Goal: Answer question/provide support: Share knowledge or assist other users

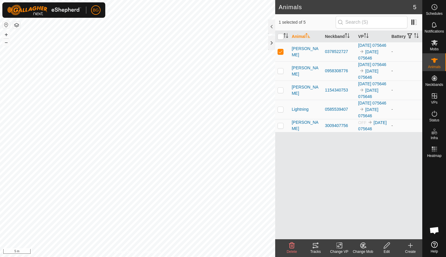
click at [279, 73] on p-checkbox at bounding box center [280, 70] width 6 height 5
checkbox input "true"
click at [280, 92] on p-checkbox at bounding box center [280, 90] width 6 height 5
checkbox input "true"
click at [280, 128] on p-checkbox at bounding box center [280, 125] width 6 height 5
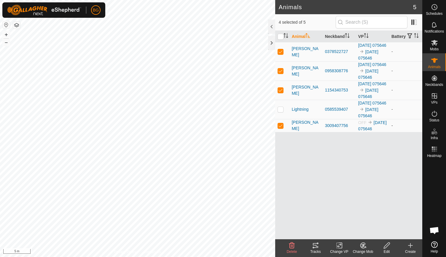
click at [280, 128] on p-checkbox at bounding box center [280, 125] width 6 height 5
checkbox input "false"
click at [280, 112] on p-checkbox at bounding box center [280, 109] width 6 height 5
checkbox input "true"
click at [340, 129] on div "3009407756" at bounding box center [339, 126] width 28 height 6
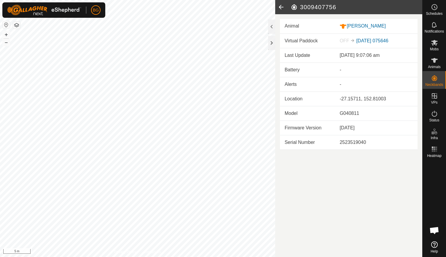
click at [280, 6] on icon at bounding box center [281, 7] width 12 height 14
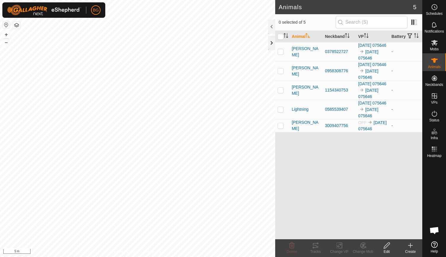
click at [270, 49] on div at bounding box center [271, 43] width 7 height 14
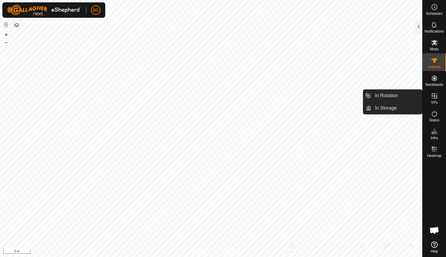
click at [433, 101] on span "VPs" at bounding box center [434, 103] width 7 height 4
click at [393, 95] on link "In Rotation" at bounding box center [396, 96] width 51 height 12
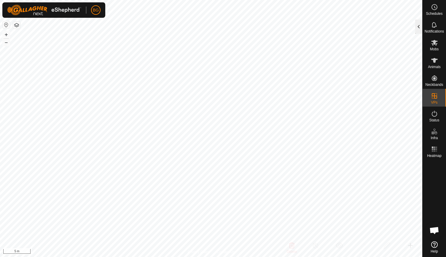
click at [417, 25] on div at bounding box center [418, 27] width 7 height 14
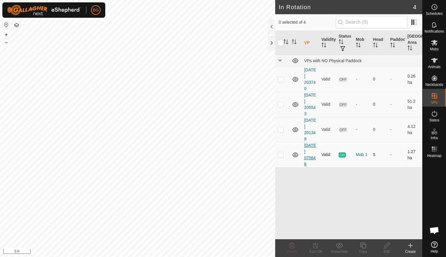
click at [309, 152] on link "[DATE] 075646" at bounding box center [310, 154] width 12 height 23
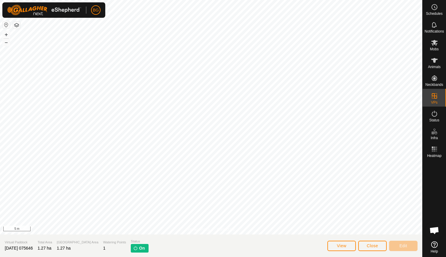
click at [33, 249] on span "[DATE] 075646" at bounding box center [19, 248] width 28 height 5
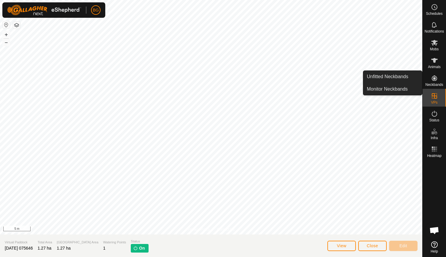
click at [434, 79] on icon at bounding box center [434, 78] width 5 height 5
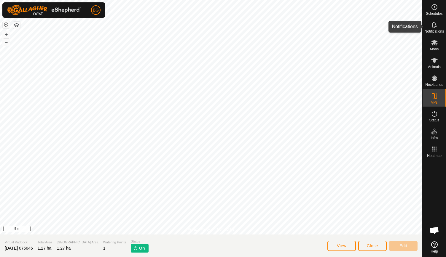
click at [434, 27] on icon at bounding box center [434, 25] width 5 height 6
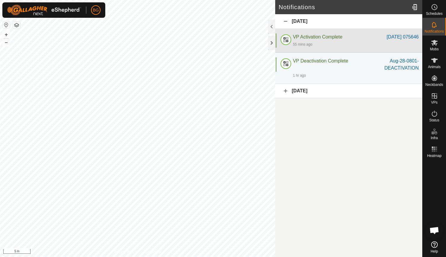
click at [348, 42] on div "55 mins ago" at bounding box center [356, 44] width 126 height 7
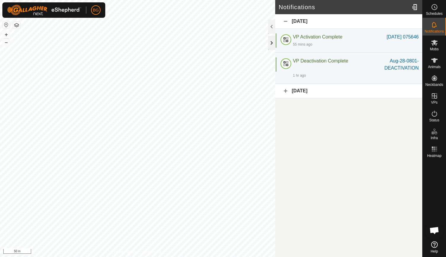
click at [271, 42] on div at bounding box center [271, 43] width 7 height 14
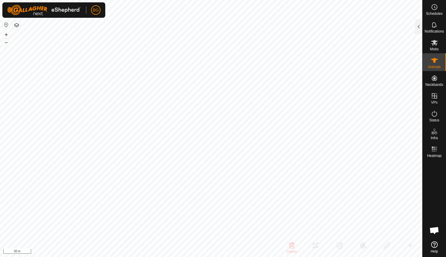
checkbox input "false"
click at [432, 47] on es-mob-svg-icon at bounding box center [434, 42] width 11 height 9
click at [419, 27] on div at bounding box center [418, 27] width 7 height 14
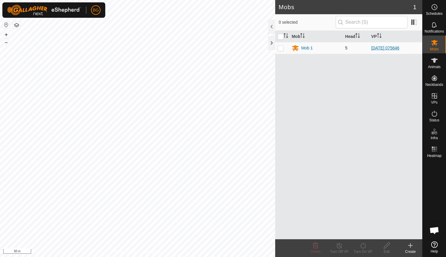
click at [389, 48] on link "[DATE] 075646" at bounding box center [385, 48] width 28 height 5
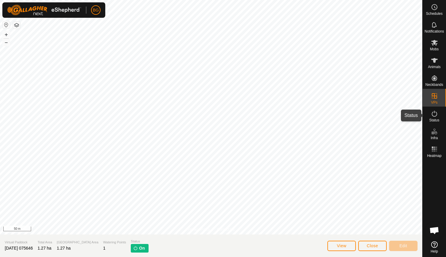
click at [433, 117] on icon at bounding box center [434, 113] width 7 height 7
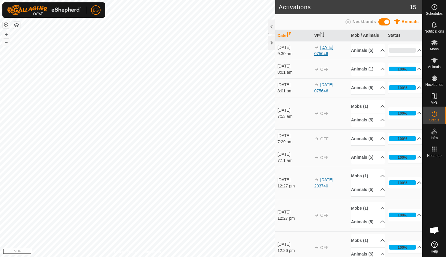
click at [320, 54] on link "[DATE] 075646" at bounding box center [323, 50] width 19 height 11
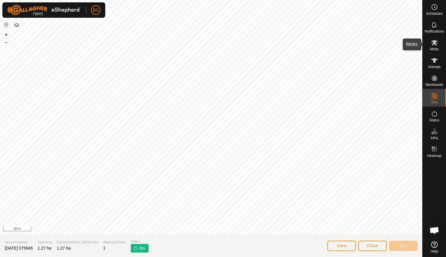
click at [434, 45] on icon at bounding box center [434, 42] width 7 height 7
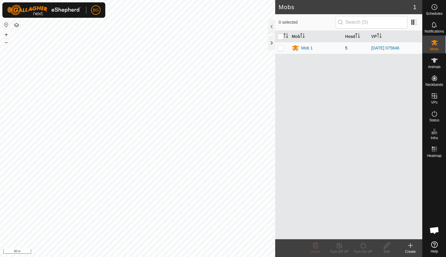
click at [278, 47] on p-checkbox at bounding box center [280, 48] width 6 height 5
checkbox input "true"
click at [303, 48] on div "Mob 1" at bounding box center [307, 48] width 12 height 6
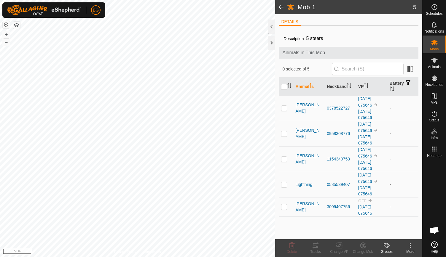
click at [365, 205] on link "[DATE] 075646" at bounding box center [365, 210] width 14 height 11
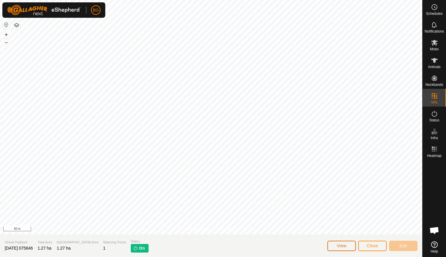
click at [345, 243] on button "View" at bounding box center [341, 246] width 28 height 10
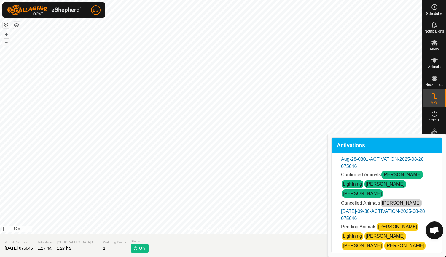
click at [384, 201] on link "[PERSON_NAME]" at bounding box center [401, 203] width 39 height 5
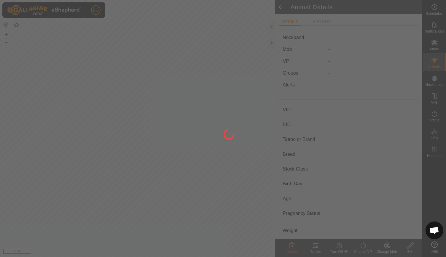
type input "[PERSON_NAME]"
type input "-"
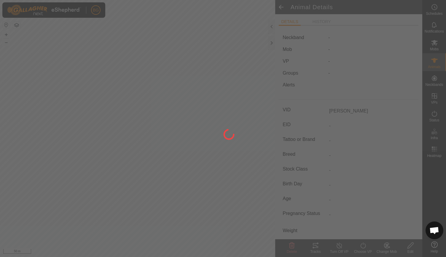
type input "01/2025"
type input "7 months"
type input "0 kg"
type input "-"
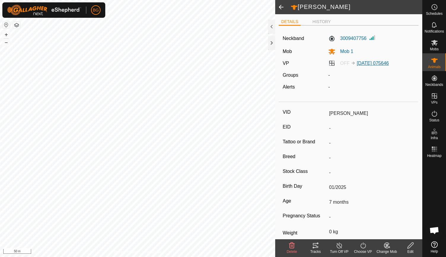
click at [364, 63] on link "[DATE] 075646" at bounding box center [373, 63] width 32 height 5
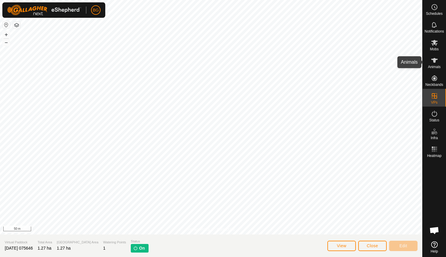
click at [432, 63] on icon at bounding box center [434, 60] width 7 height 7
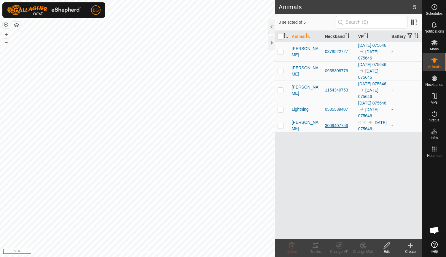
click at [332, 129] on div "3009407756" at bounding box center [339, 126] width 28 height 6
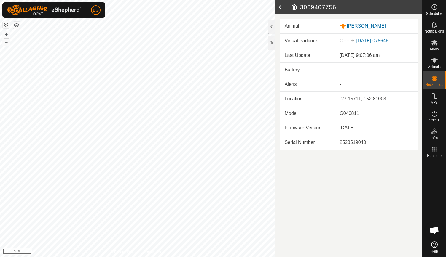
click at [348, 40] on span "OFF" at bounding box center [343, 40] width 9 height 5
click at [362, 41] on link "[DATE] 075646" at bounding box center [372, 40] width 32 height 5
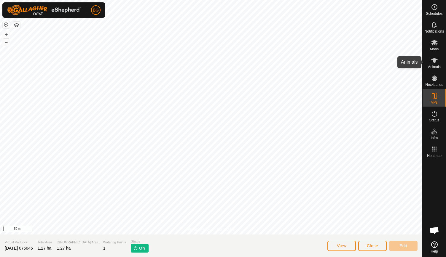
click at [434, 63] on icon at bounding box center [434, 60] width 7 height 7
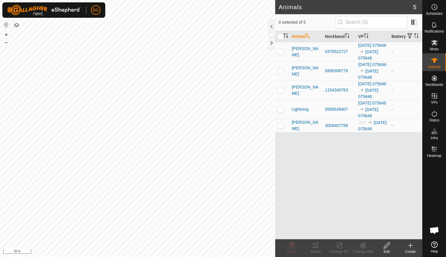
click at [280, 128] on p-checkbox at bounding box center [280, 125] width 6 height 5
checkbox input "true"
click at [340, 247] on icon at bounding box center [339, 245] width 7 height 7
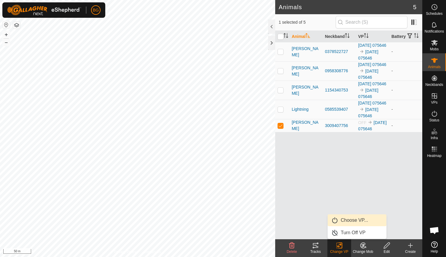
click at [355, 220] on link "Choose VP..." at bounding box center [357, 221] width 59 height 12
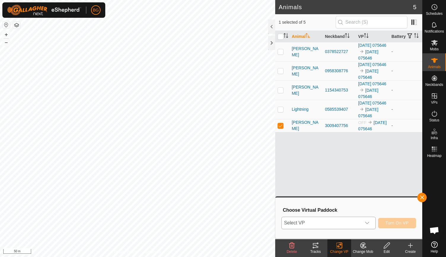
click at [367, 223] on icon "dropdown trigger" at bounding box center [367, 223] width 5 height 5
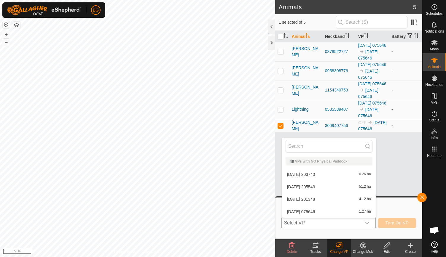
click at [348, 210] on li "[DATE] 075646 1.27 ha" at bounding box center [329, 212] width 94 height 12
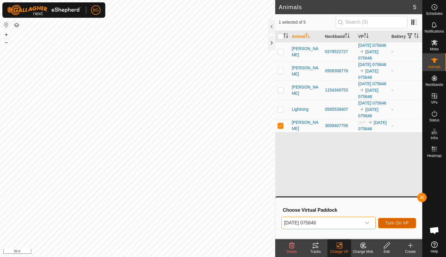
click at [390, 222] on span "Turn On VP" at bounding box center [396, 223] width 23 height 5
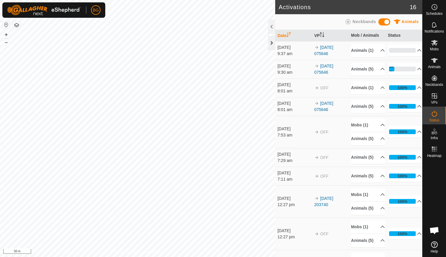
click at [272, 42] on div at bounding box center [271, 43] width 7 height 14
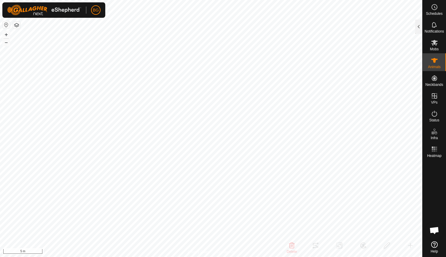
click at [433, 244] on icon at bounding box center [434, 245] width 7 height 7
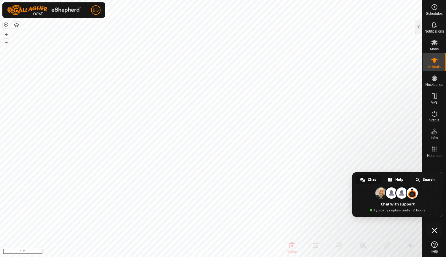
type textarea "when i pick the animal/neckband it isn't showing the battery status in the web …"
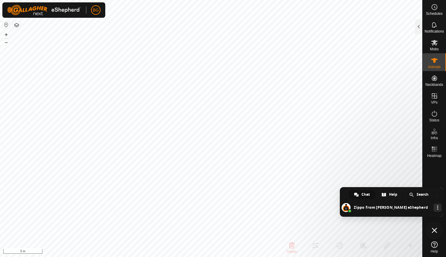
type textarea "I"
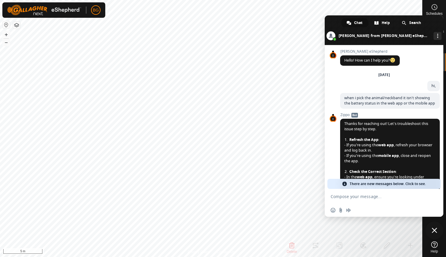
scroll to position [273, 0]
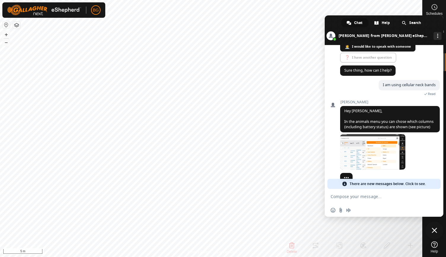
click at [279, 28] on body "BG Schedules Notifications Mobs Animals Neckbands VPs Status Infra Heatmap Help…" at bounding box center [223, 128] width 446 height 257
click at [351, 202] on textarea "Compose your message..." at bounding box center [377, 196] width 95 height 15
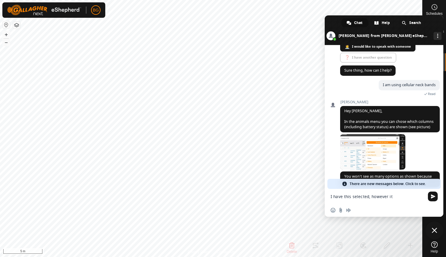
scroll to position [312, 0]
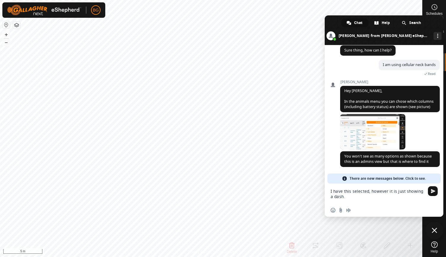
type textarea "I have this selected, however it is just showing a dash."
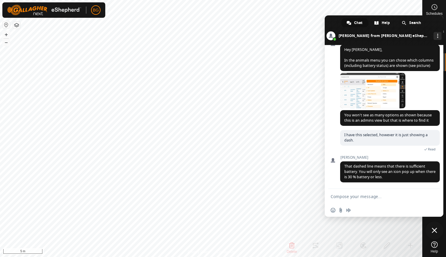
scroll to position [365, 0]
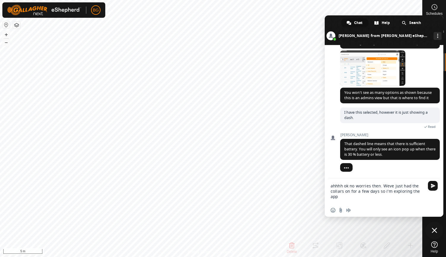
type textarea "ahhhh ok no worries then. Weve just had the collars on for a few days so i'm ex…"
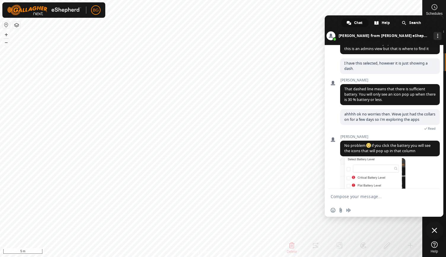
scroll to position [438, 0]
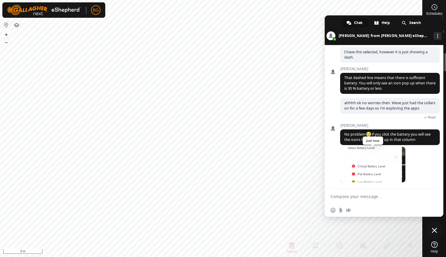
click at [388, 154] on span at bounding box center [372, 165] width 65 height 36
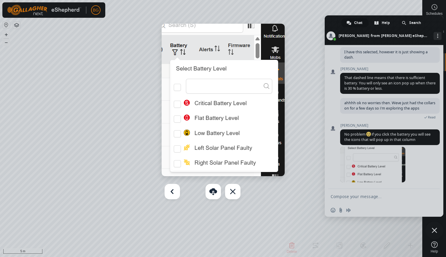
click at [368, 198] on div at bounding box center [223, 128] width 446 height 257
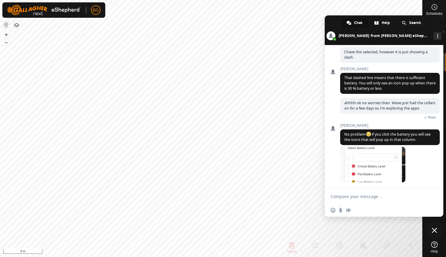
click at [368, 198] on textarea "Compose your message..." at bounding box center [377, 196] width 95 height 15
type textarea "Thankyou!"
click at [433, 197] on span "Send" at bounding box center [433, 196] width 4 height 4
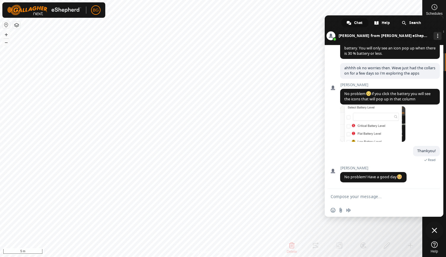
scroll to position [473, 0]
click at [433, 230] on span "Close chat" at bounding box center [434, 230] width 5 height 5
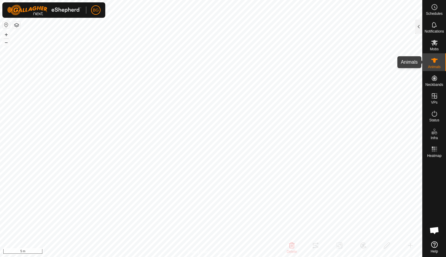
click at [435, 60] on icon at bounding box center [434, 60] width 7 height 5
click at [418, 25] on div at bounding box center [418, 27] width 7 height 14
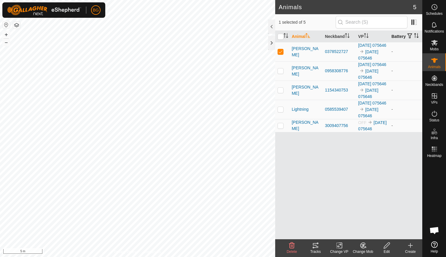
click at [394, 36] on th "Battery" at bounding box center [405, 37] width 33 height 12
click at [400, 36] on th "Battery" at bounding box center [405, 37] width 33 height 12
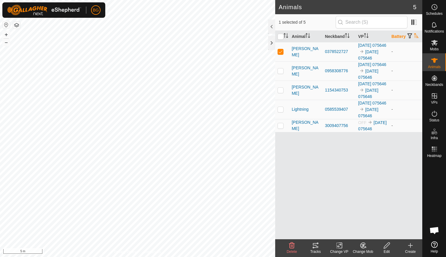
click at [414, 38] on icon "Activate to sort" at bounding box center [416, 35] width 5 height 5
click at [396, 35] on th "Battery" at bounding box center [405, 37] width 33 height 12
click at [410, 34] on span "button" at bounding box center [409, 35] width 5 height 5
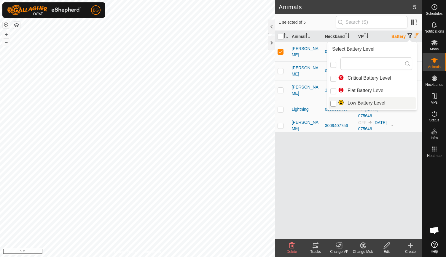
click at [335, 104] on input "Low Battery Level" at bounding box center [333, 104] width 6 height 6
checkbox input "true"
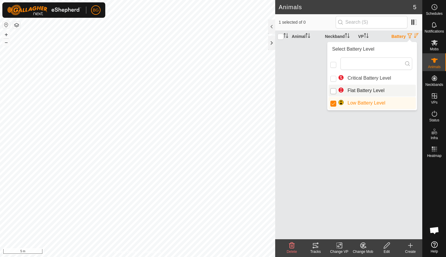
click at [334, 92] on input "Flat Battery Level" at bounding box center [333, 91] width 6 height 6
checkbox input "true"
click at [333, 80] on input "Critical Battery Level" at bounding box center [333, 79] width 6 height 6
checkbox input "true"
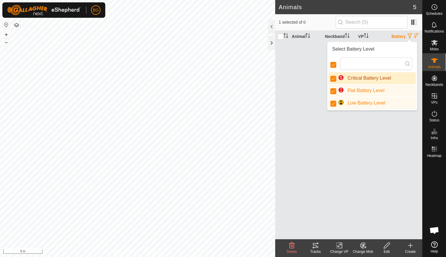
click at [399, 38] on th "Battery" at bounding box center [405, 37] width 33 height 12
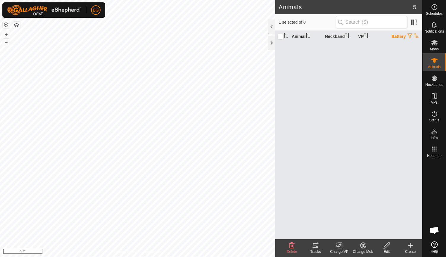
click at [307, 38] on icon "Activate to sort" at bounding box center [307, 35] width 5 height 5
click at [282, 39] on input "checkbox" at bounding box center [280, 37] width 6 height 6
checkbox input "false"
click at [271, 26] on div at bounding box center [271, 27] width 7 height 14
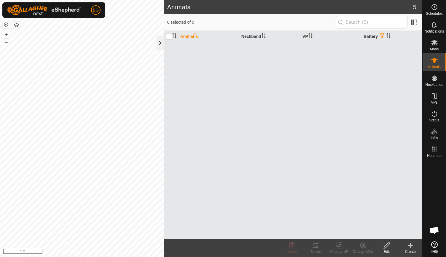
click at [160, 41] on div at bounding box center [160, 43] width 7 height 14
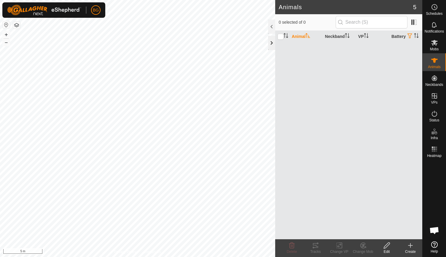
click at [269, 44] on div at bounding box center [271, 43] width 7 height 14
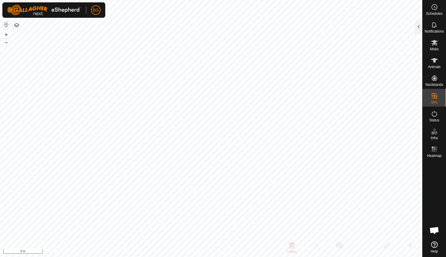
checkbox input "false"
checkbox input "true"
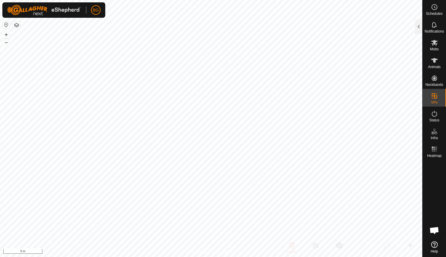
checkbox input "false"
checkbox input "true"
click at [435, 61] on icon at bounding box center [434, 60] width 7 height 5
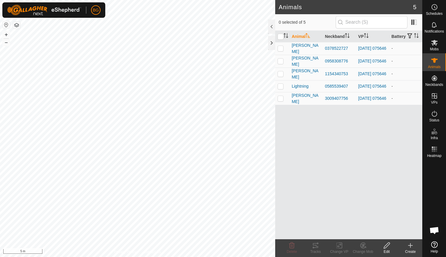
scroll to position [473, 0]
